Goal: Book appointment/travel/reservation

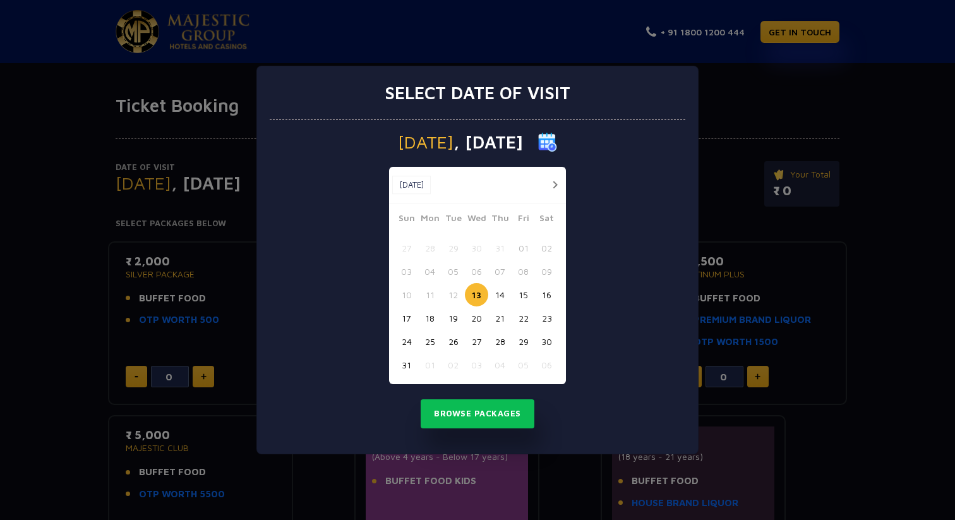
click at [499, 291] on button "14" at bounding box center [499, 294] width 23 height 23
click at [500, 413] on button "Browse Packages" at bounding box center [478, 413] width 114 height 29
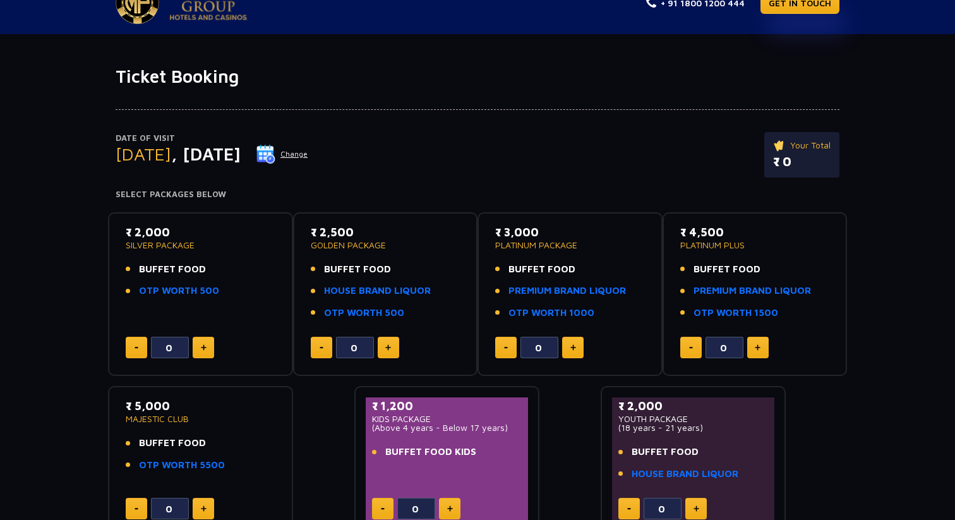
scroll to position [25, 0]
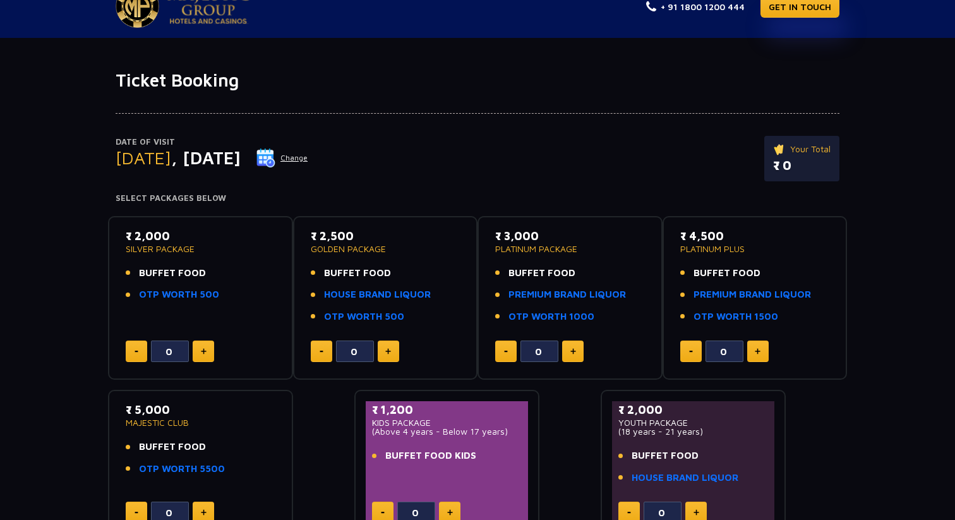
click at [308, 158] on button "Change" at bounding box center [282, 158] width 52 height 20
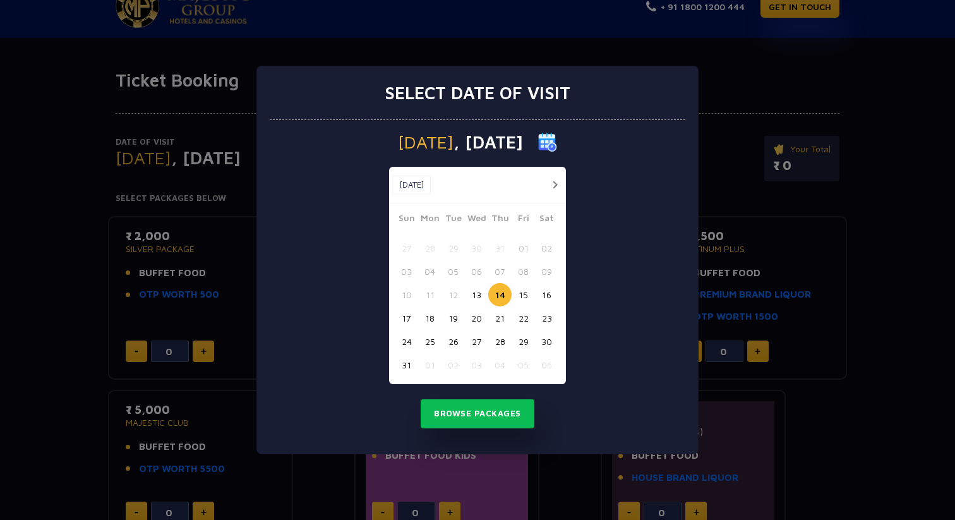
click at [523, 299] on button "15" at bounding box center [523, 294] width 23 height 23
click at [492, 421] on button "Browse Packages" at bounding box center [478, 413] width 114 height 29
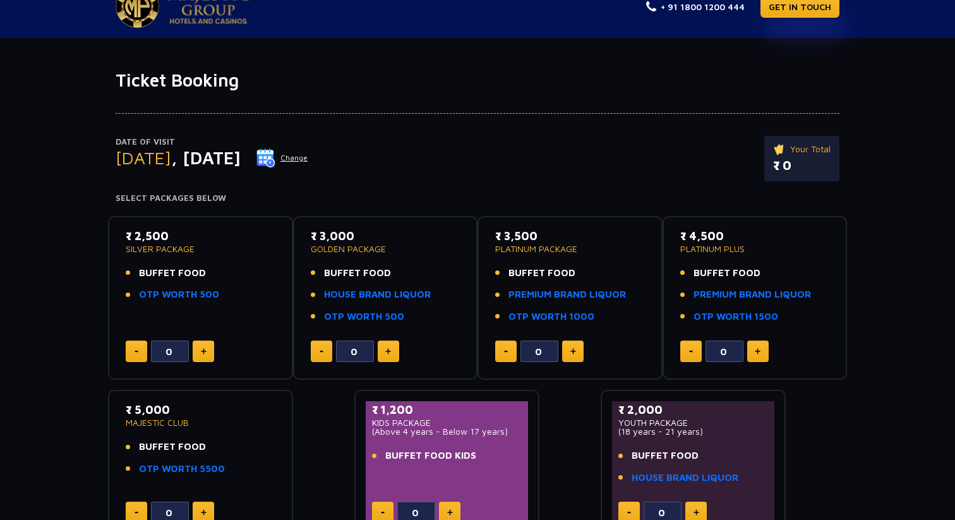
click at [308, 158] on button "Change" at bounding box center [282, 158] width 52 height 20
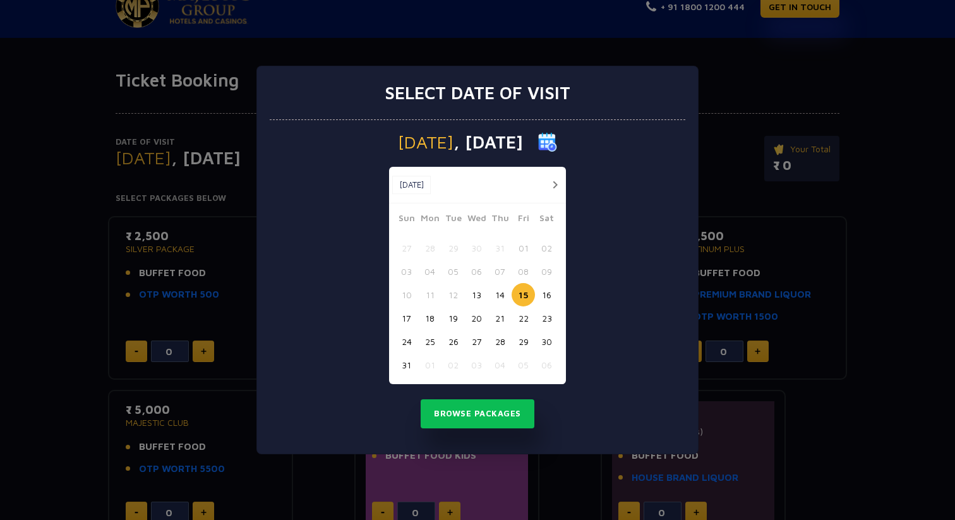
click at [481, 293] on button "13" at bounding box center [476, 294] width 23 height 23
click at [483, 414] on button "Browse Packages" at bounding box center [478, 413] width 114 height 29
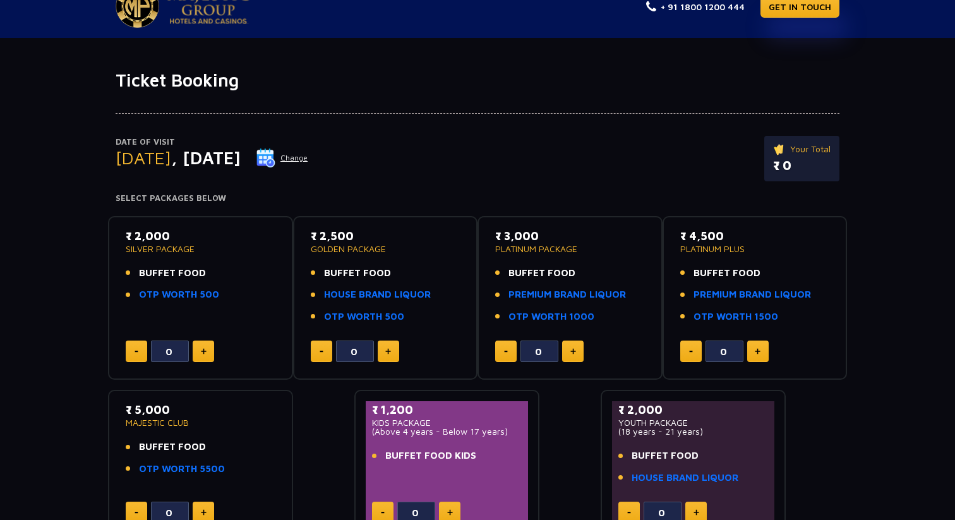
click at [308, 162] on button "Change" at bounding box center [282, 158] width 52 height 20
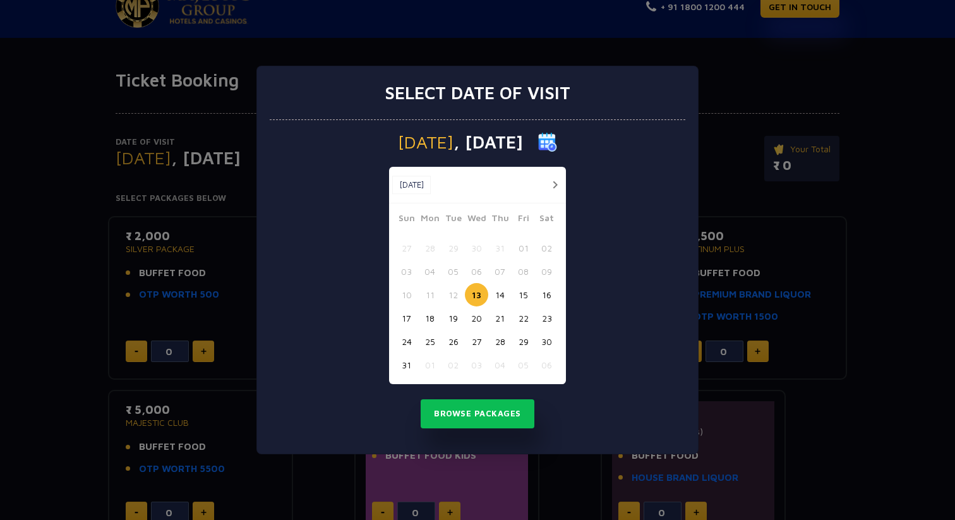
click at [498, 291] on button "14" at bounding box center [499, 294] width 23 height 23
click at [492, 421] on button "Browse Packages" at bounding box center [478, 413] width 114 height 29
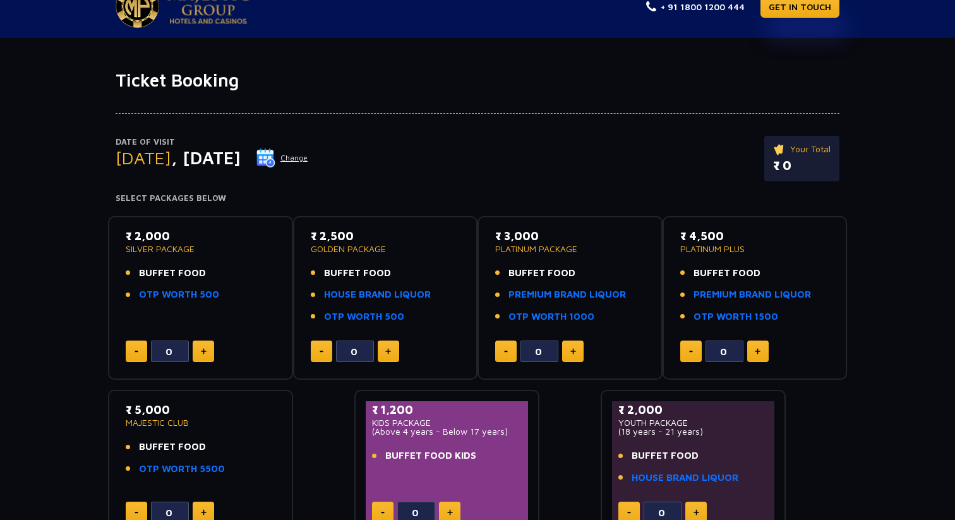
click at [308, 161] on button "Change" at bounding box center [282, 158] width 52 height 20
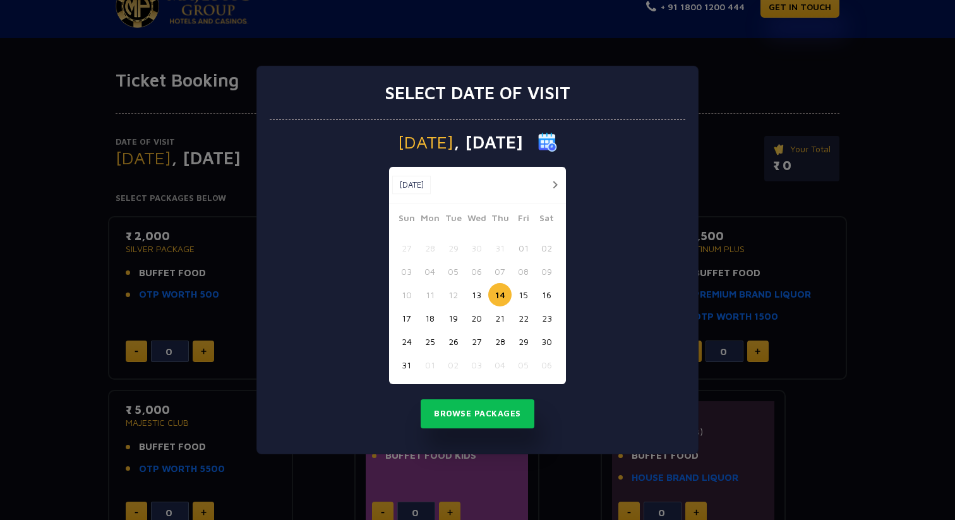
click at [482, 299] on button "13" at bounding box center [476, 294] width 23 height 23
click at [507, 414] on button "Browse Packages" at bounding box center [478, 413] width 114 height 29
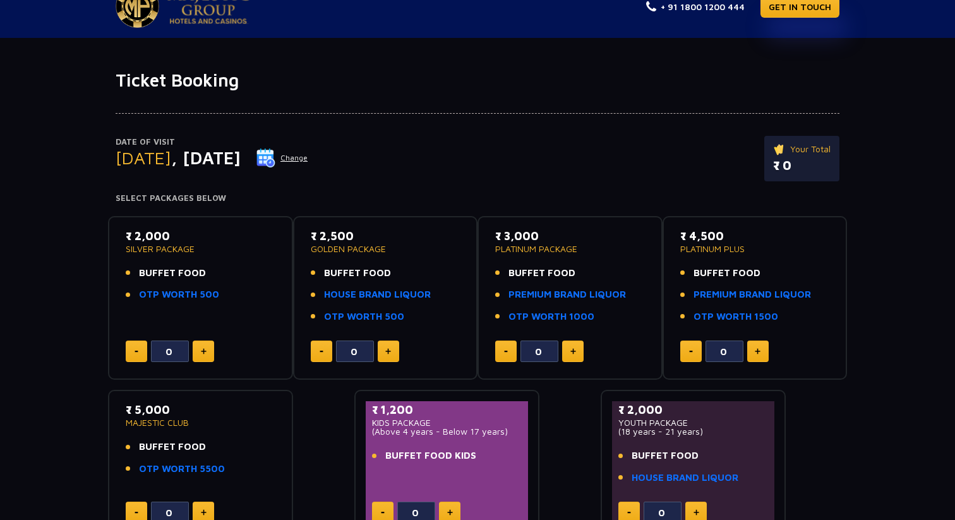
click at [308, 162] on button "Change" at bounding box center [282, 158] width 52 height 20
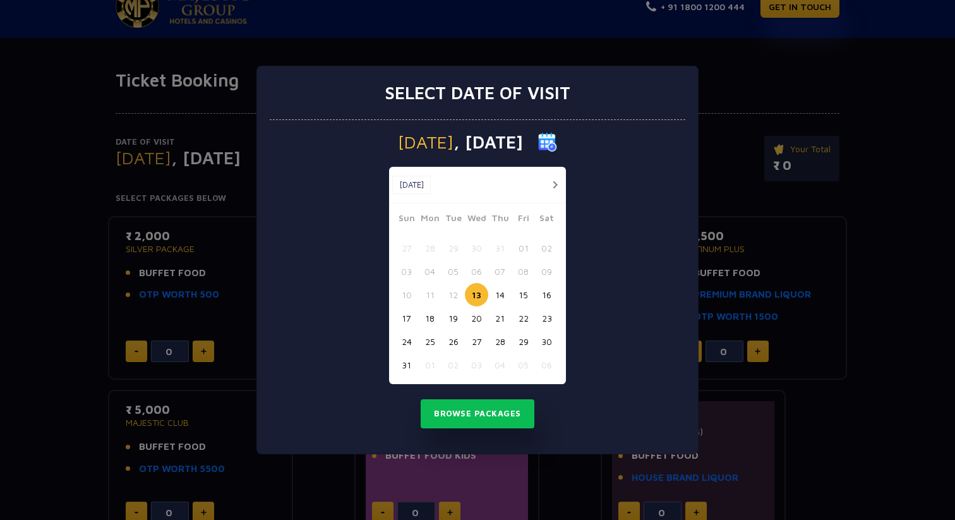
click at [501, 299] on button "14" at bounding box center [499, 294] width 23 height 23
click at [490, 411] on button "Browse Packages" at bounding box center [478, 413] width 114 height 29
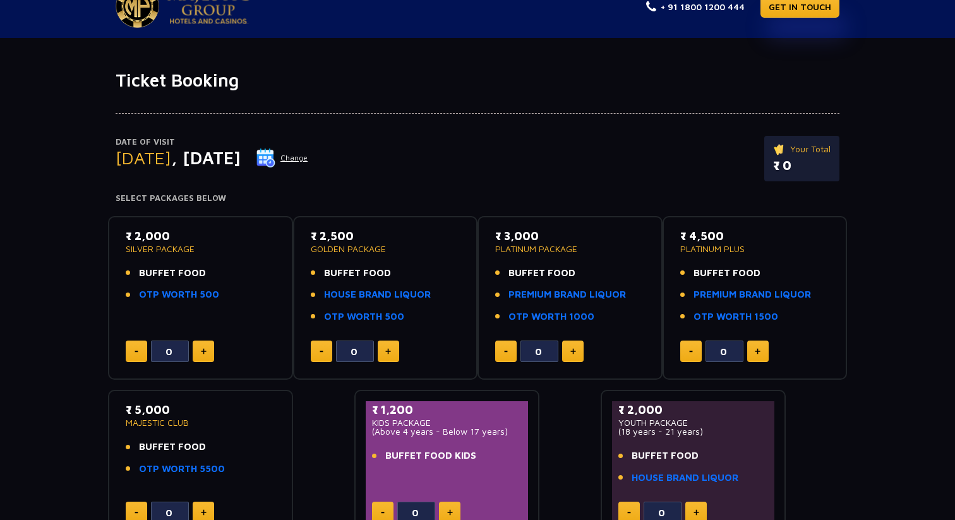
click at [492, 124] on div "Date of Visit Thursday , 14 Aug 2025 Change Your Total ₹ 0 Select Packages Below" at bounding box center [477, 147] width 739 height 112
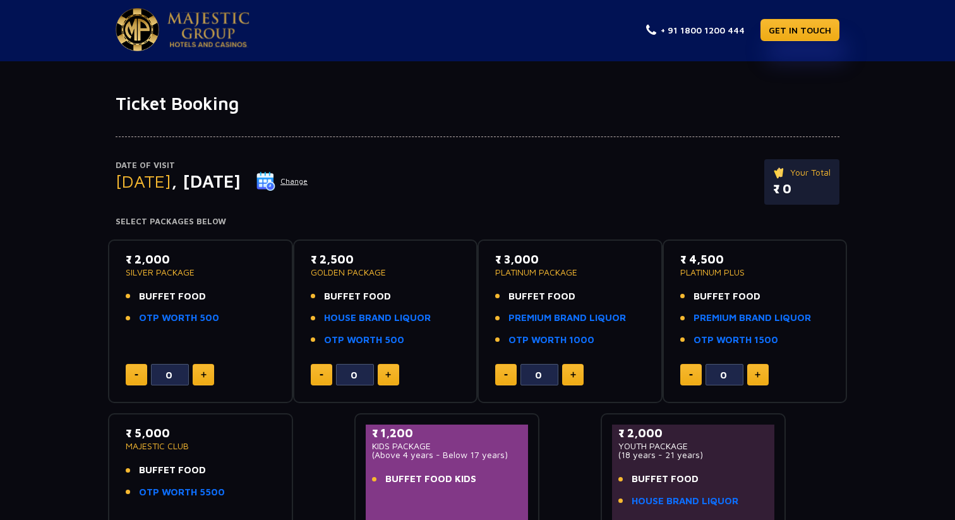
scroll to position [0, 0]
